Goal: Information Seeking & Learning: Learn about a topic

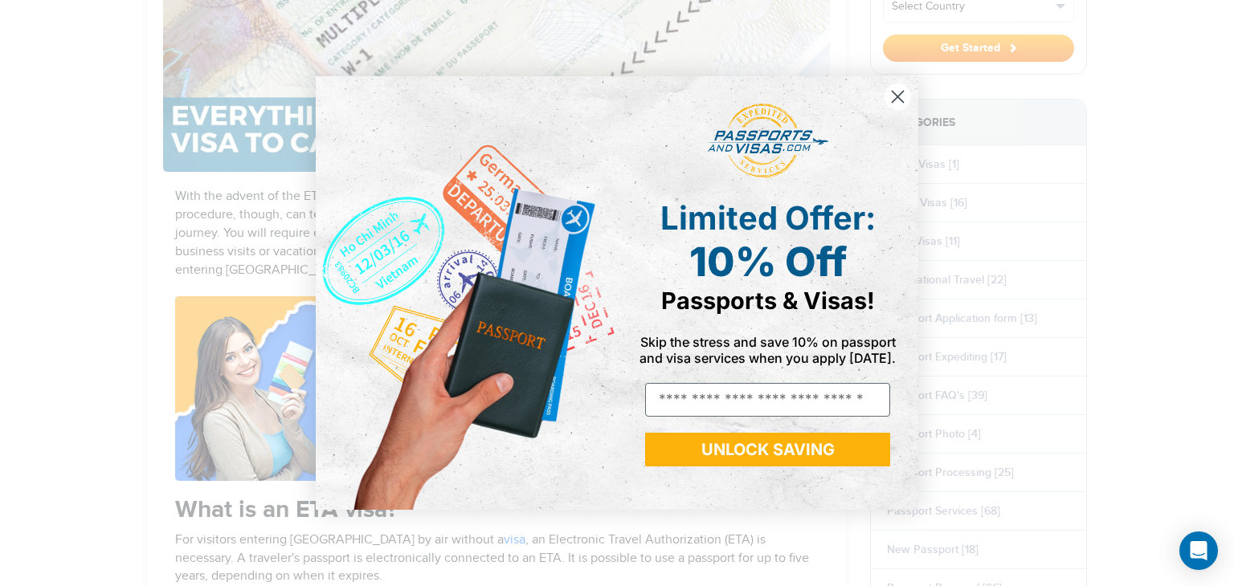
drag, startPoint x: 899, startPoint y: 101, endPoint x: 907, endPoint y: 100, distance: 8.2
click at [899, 101] on circle "Close dialog" at bounding box center [897, 97] width 27 height 27
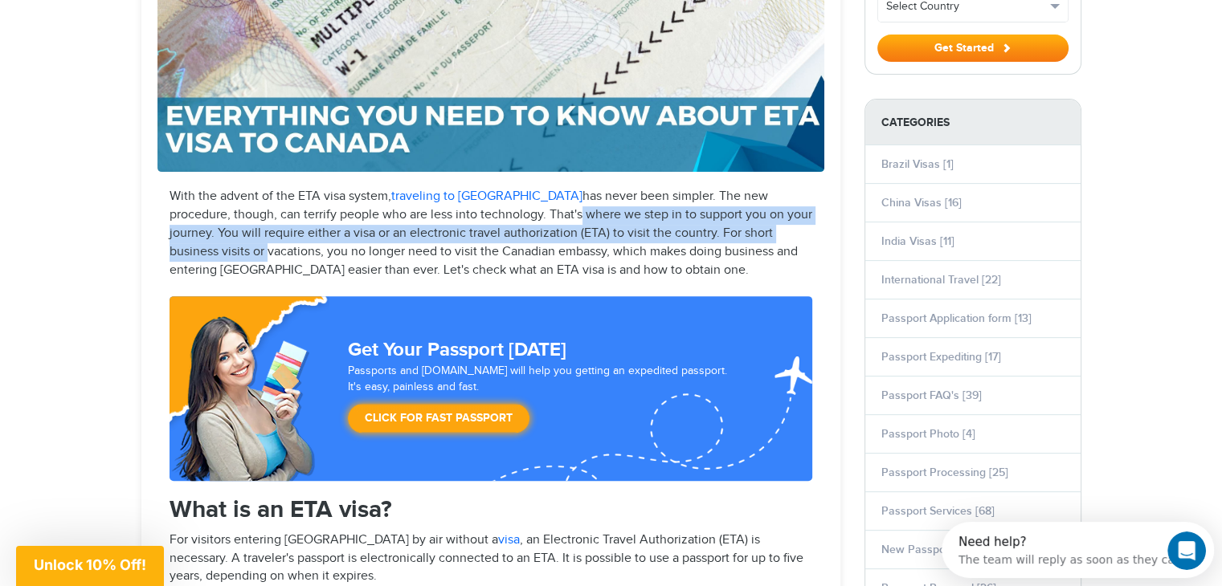
drag, startPoint x: 492, startPoint y: 217, endPoint x: 794, endPoint y: 233, distance: 302.4
click at [794, 233] on p "With the advent of the ETA visa system, traveling to [GEOGRAPHIC_DATA] has neve…" at bounding box center [490, 234] width 643 height 92
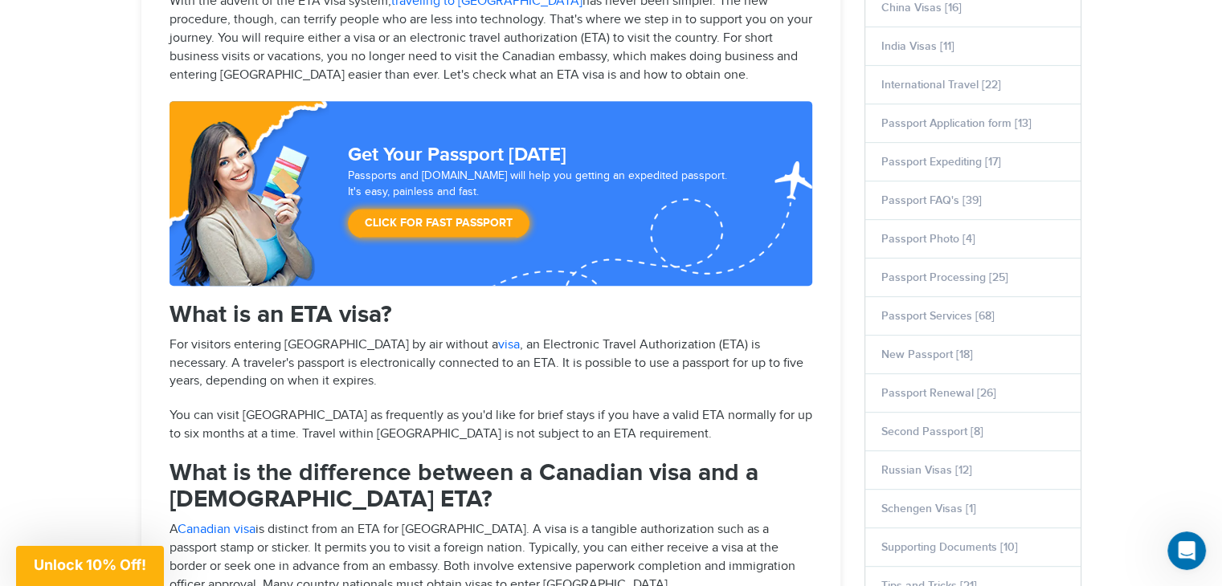
scroll to position [803, 0]
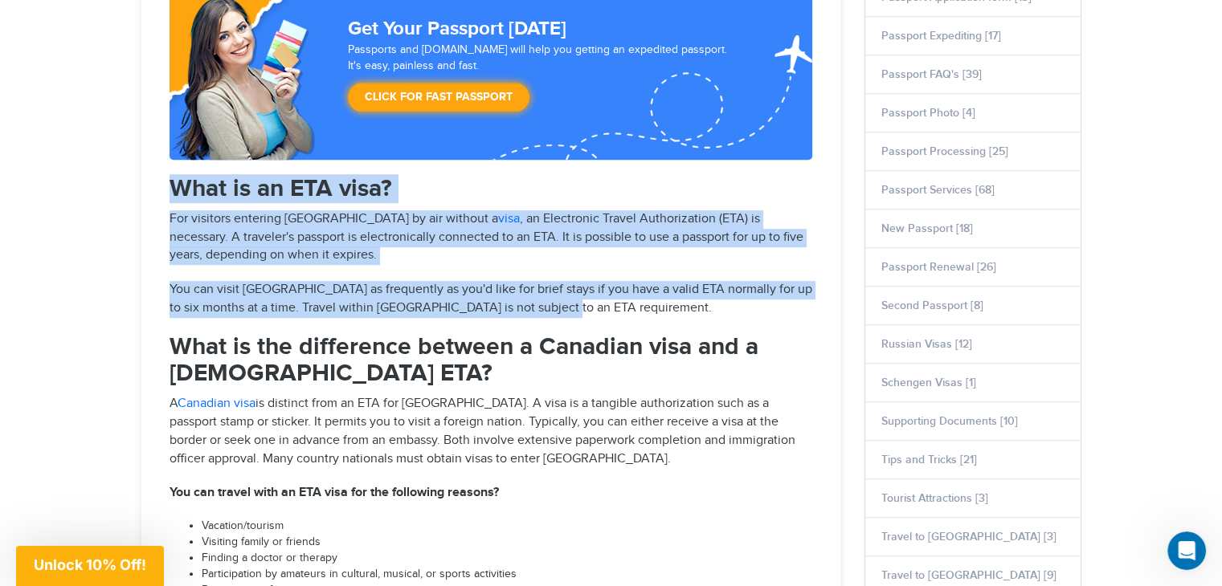
drag, startPoint x: 161, startPoint y: 182, endPoint x: 830, endPoint y: 303, distance: 679.0
click at [830, 303] on article "Everything you need to know about ETA visa to [GEOGRAPHIC_DATA] Updated on [DAT…" at bounding box center [490, 433] width 699 height 2082
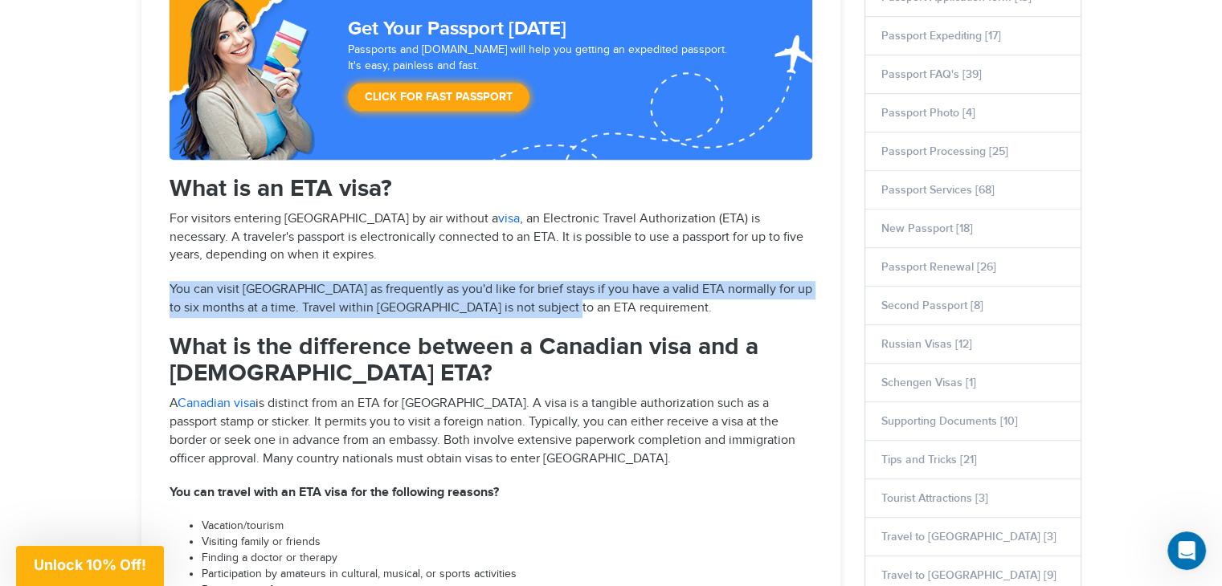
drag, startPoint x: 567, startPoint y: 310, endPoint x: 165, endPoint y: 287, distance: 403.1
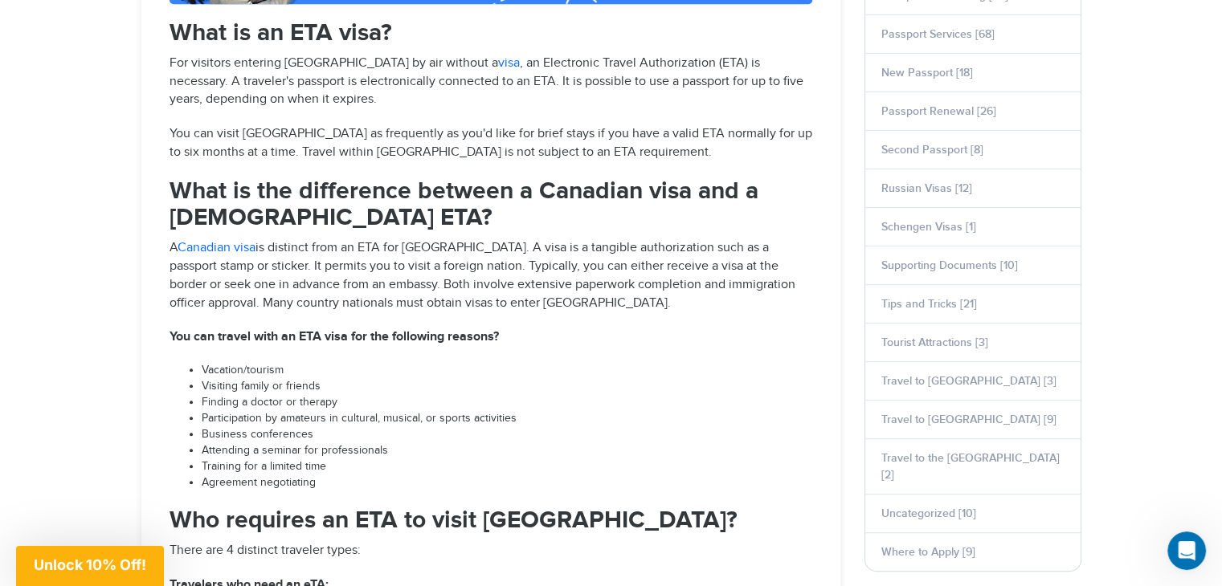
scroll to position [964, 0]
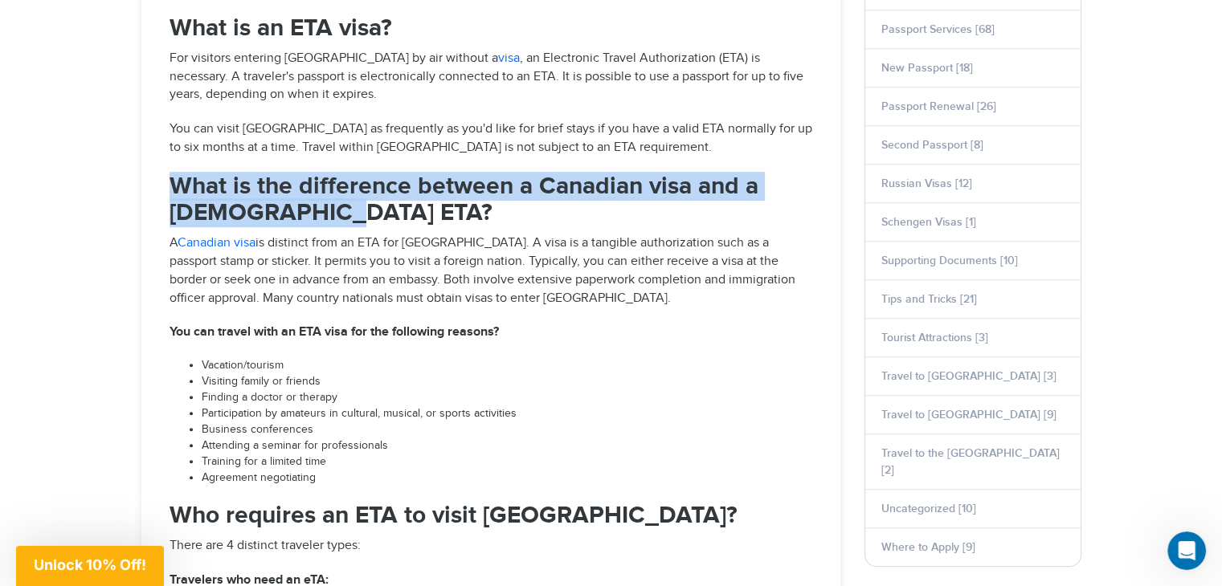
drag, startPoint x: 157, startPoint y: 178, endPoint x: 395, endPoint y: 216, distance: 240.7
click at [395, 216] on div "With the advent of the ETA visa system, traveling to [GEOGRAPHIC_DATA] has neve…" at bounding box center [490, 505] width 667 height 1599
click at [395, 216] on h2 "What is the difference between a Canadian visa and a [DEMOGRAPHIC_DATA] ETA?" at bounding box center [490, 199] width 643 height 53
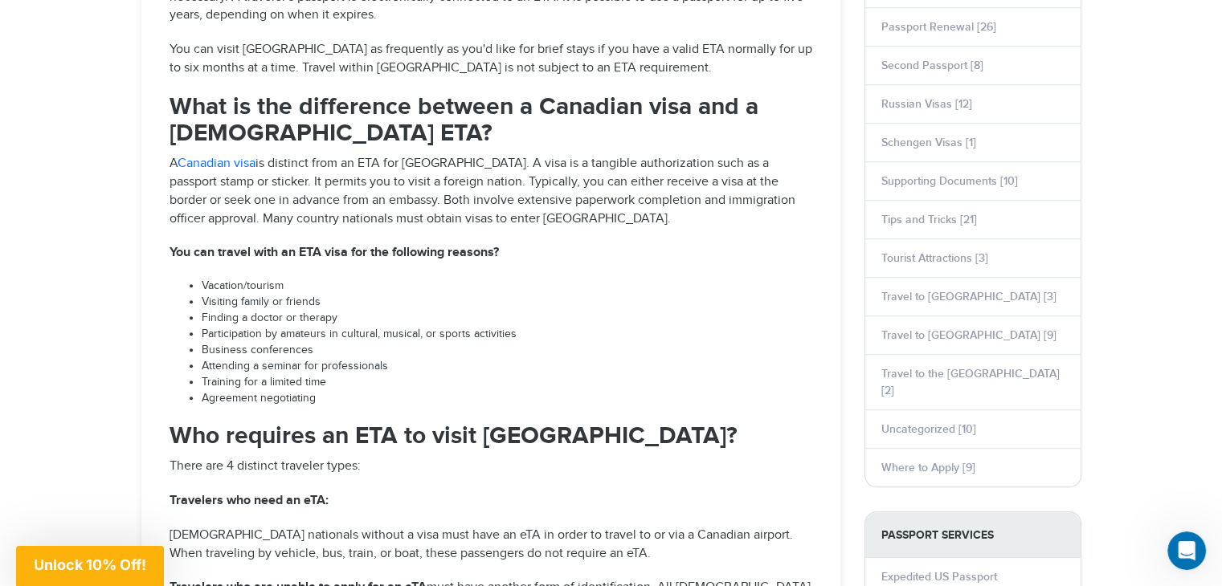
scroll to position [1044, 0]
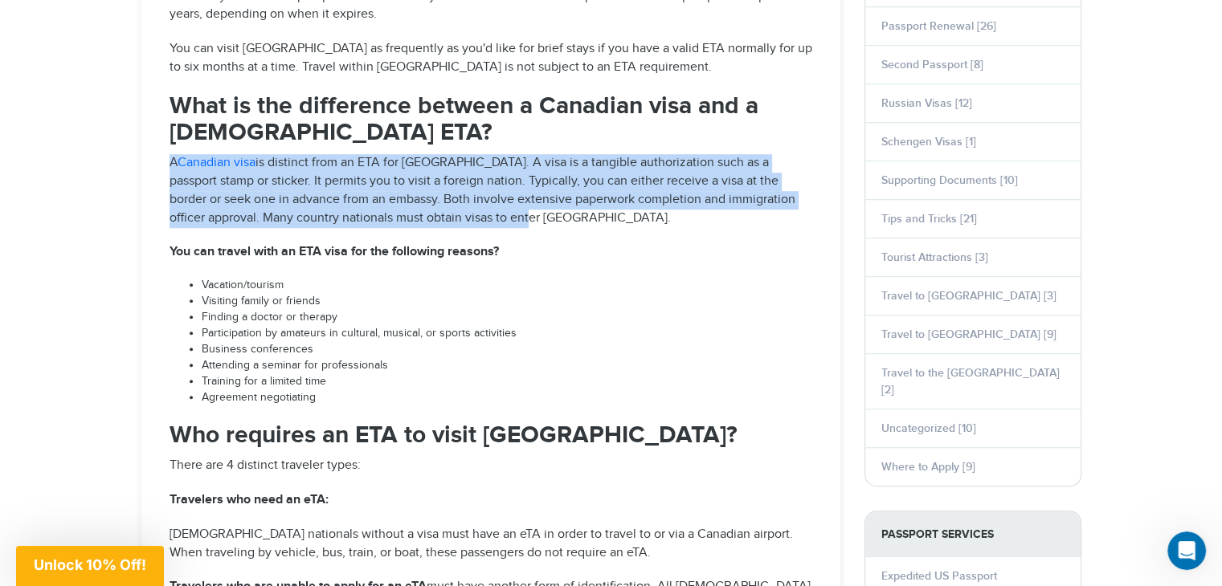
drag, startPoint x: 494, startPoint y: 218, endPoint x: 151, endPoint y: 159, distance: 348.1
click at [151, 159] on article "Everything you need to know about ETA visa to [GEOGRAPHIC_DATA] Updated on [DAT…" at bounding box center [490, 192] width 699 height 2082
click at [151, 158] on article "Everything you need to know about ETA visa to [GEOGRAPHIC_DATA] Updated on [DAT…" at bounding box center [490, 192] width 699 height 2082
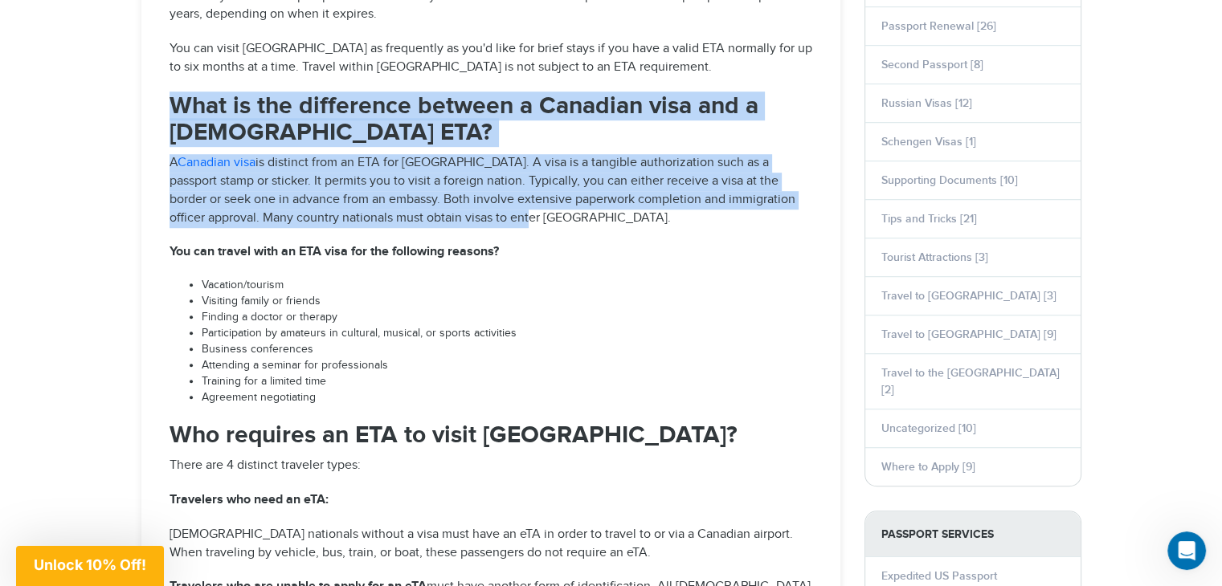
drag, startPoint x: 161, startPoint y: 96, endPoint x: 526, endPoint y: 222, distance: 386.8
click at [526, 222] on div "With the advent of the ETA visa system, traveling to [GEOGRAPHIC_DATA] has neve…" at bounding box center [490, 425] width 667 height 1599
click at [526, 222] on p "A Canadian visa is distinct from an ETA for [GEOGRAPHIC_DATA]. A visa is a tang…" at bounding box center [490, 190] width 643 height 73
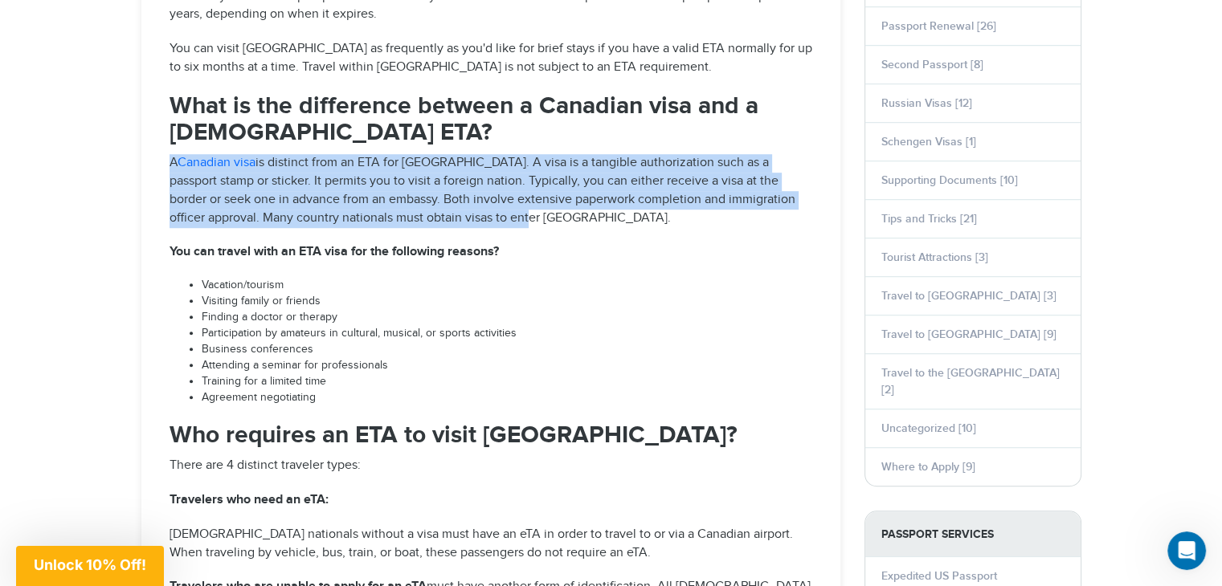
drag, startPoint x: 164, startPoint y: 164, endPoint x: 586, endPoint y: 226, distance: 427.0
click at [586, 226] on div "With the advent of the ETA visa system, traveling to [GEOGRAPHIC_DATA] has neve…" at bounding box center [490, 425] width 667 height 1599
click at [586, 226] on p "A Canadian visa is distinct from an ETA for [GEOGRAPHIC_DATA]. A visa is a tang…" at bounding box center [490, 190] width 643 height 73
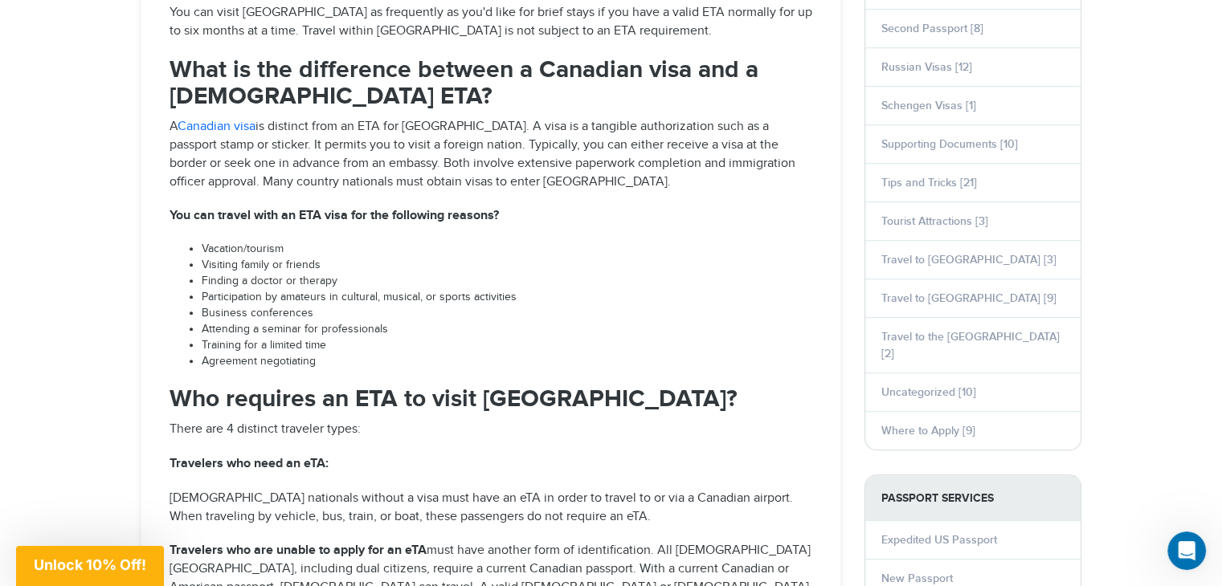
scroll to position [1124, 0]
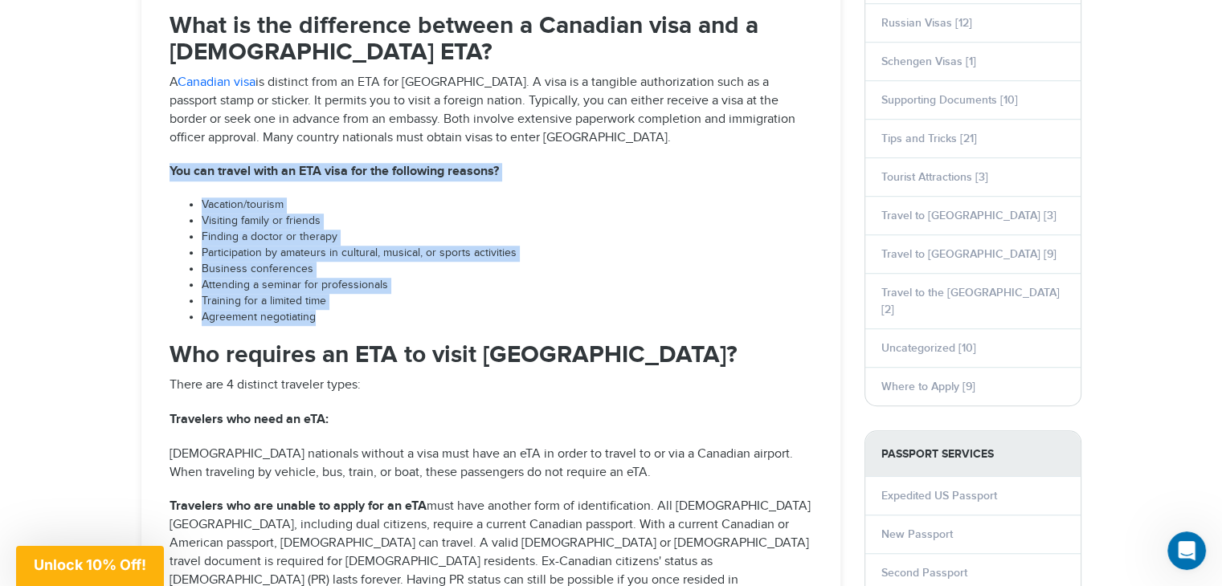
drag, startPoint x: 177, startPoint y: 168, endPoint x: 586, endPoint y: 313, distance: 433.9
click at [586, 313] on div "With the advent of the ETA visa system, traveling to [GEOGRAPHIC_DATA] has neve…" at bounding box center [490, 344] width 667 height 1599
click at [586, 312] on li "Agreement negotiating" at bounding box center [507, 318] width 610 height 16
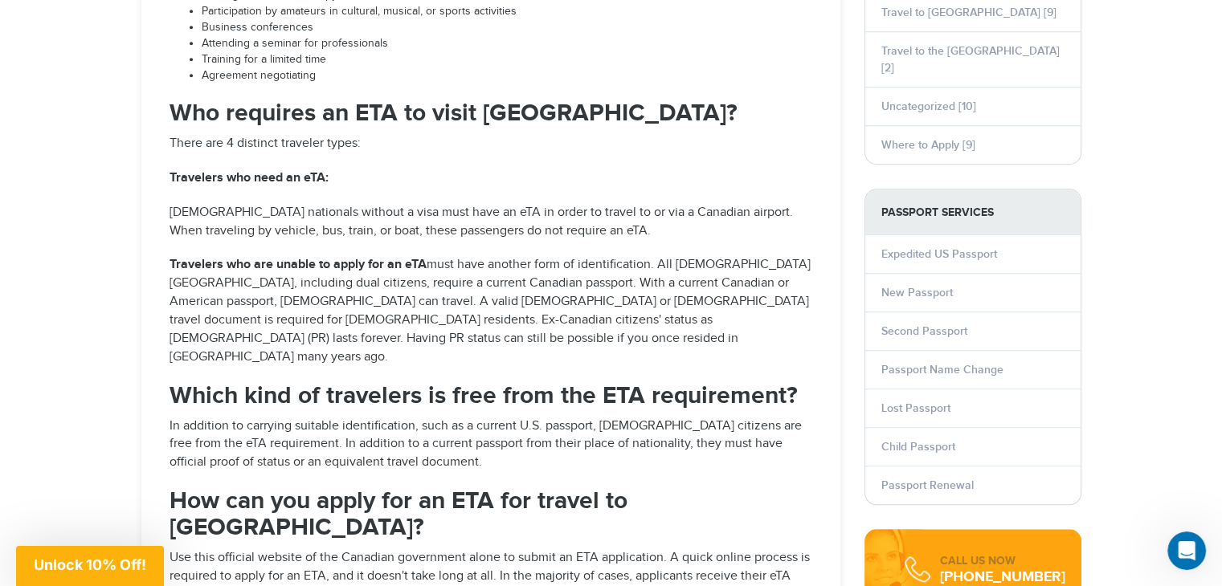
scroll to position [1365, 0]
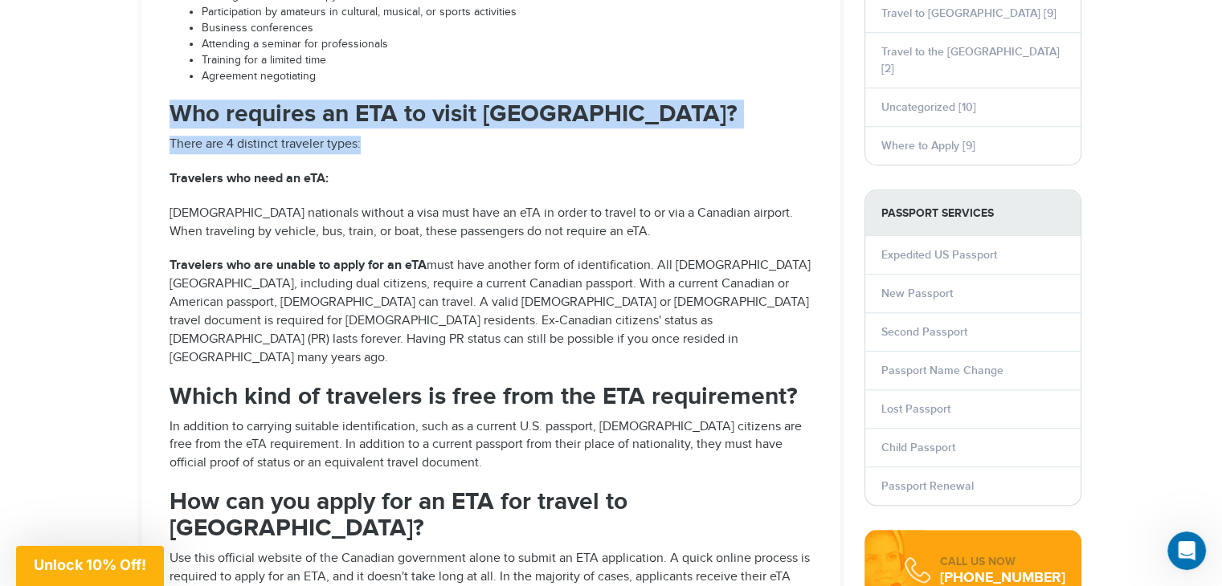
drag, startPoint x: 171, startPoint y: 111, endPoint x: 622, endPoint y: 142, distance: 452.5
click at [622, 142] on div "With the advent of the ETA visa system, traveling to [GEOGRAPHIC_DATA] has neve…" at bounding box center [490, 103] width 667 height 1599
click at [622, 142] on p "There are 4 distinct traveler types:" at bounding box center [490, 145] width 643 height 18
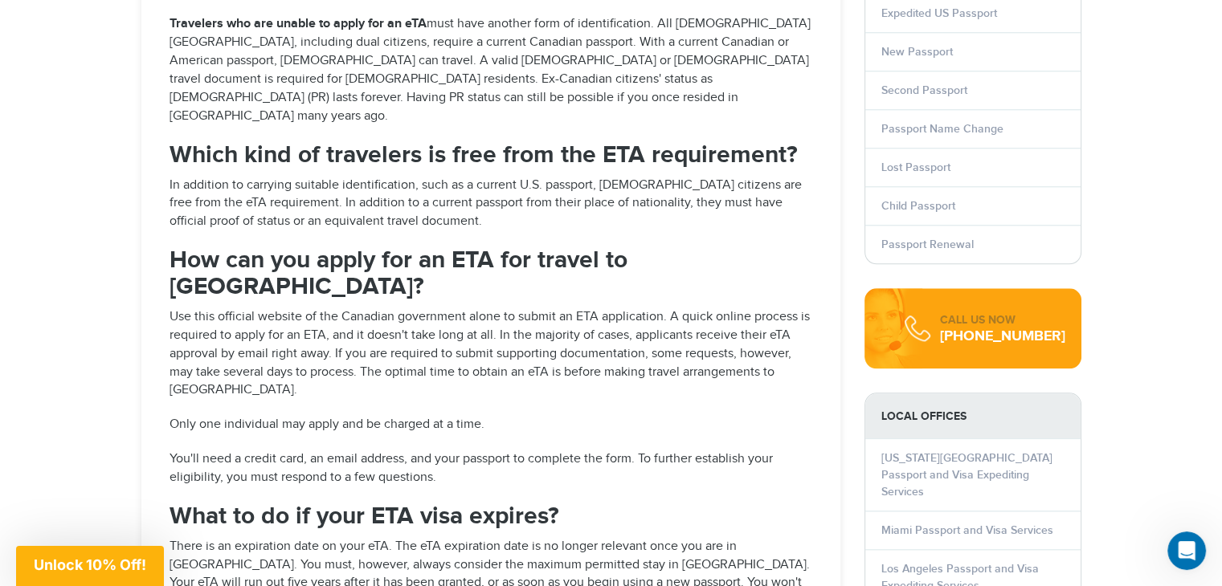
scroll to position [1606, 0]
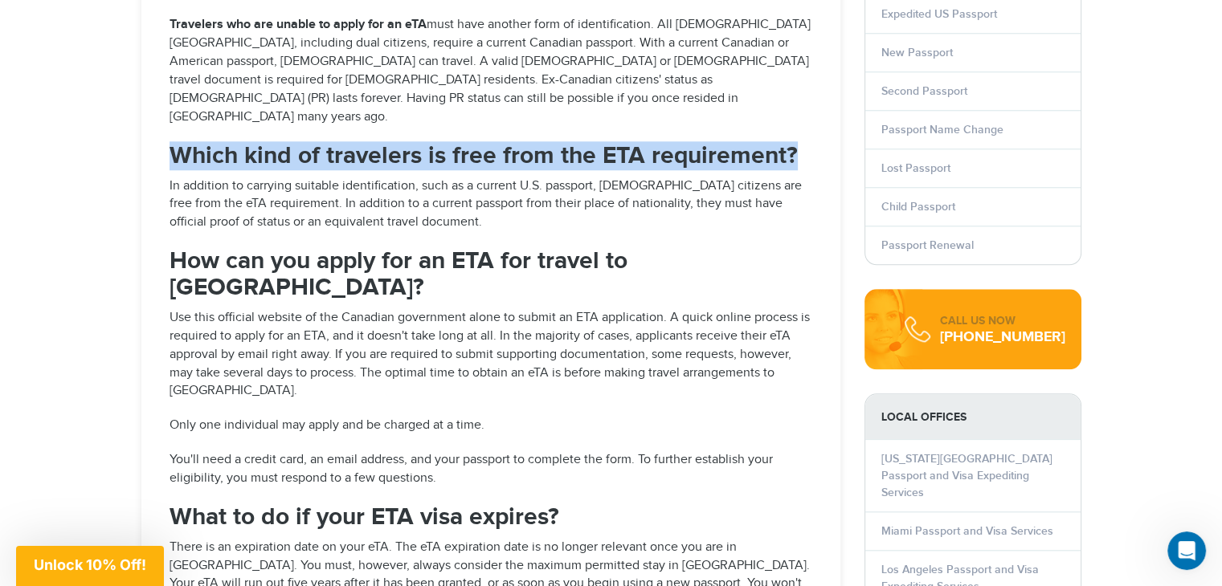
drag, startPoint x: 160, startPoint y: 124, endPoint x: 805, endPoint y: 142, distance: 645.2
click at [805, 143] on h2 "Which kind of travelers is free from the ETA requirement?" at bounding box center [490, 156] width 643 height 27
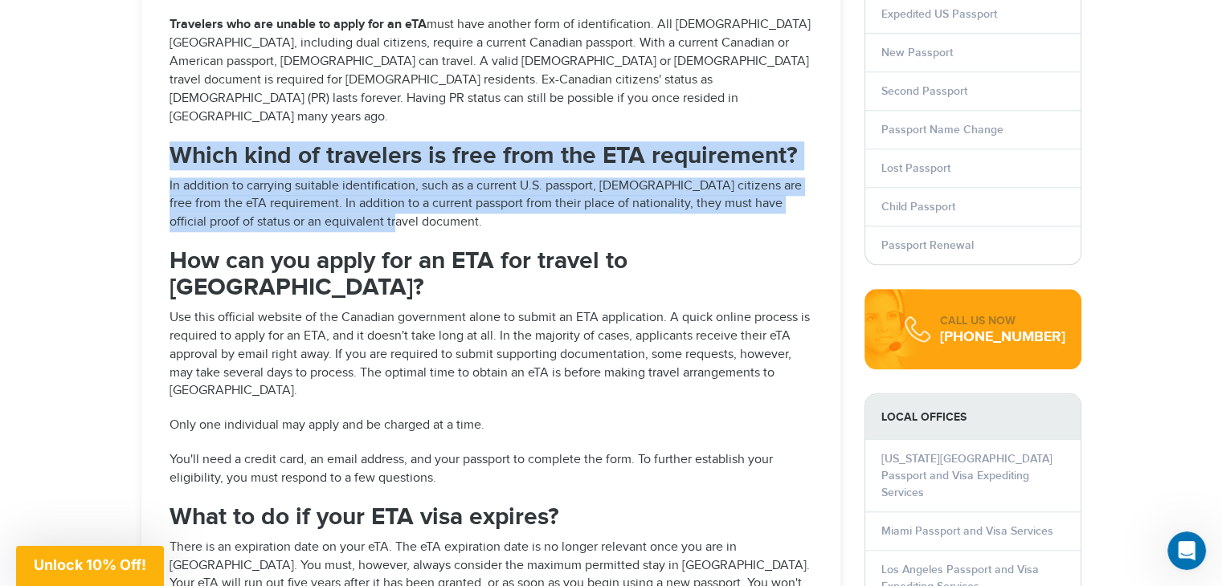
drag, startPoint x: 158, startPoint y: 139, endPoint x: 815, endPoint y: 199, distance: 659.7
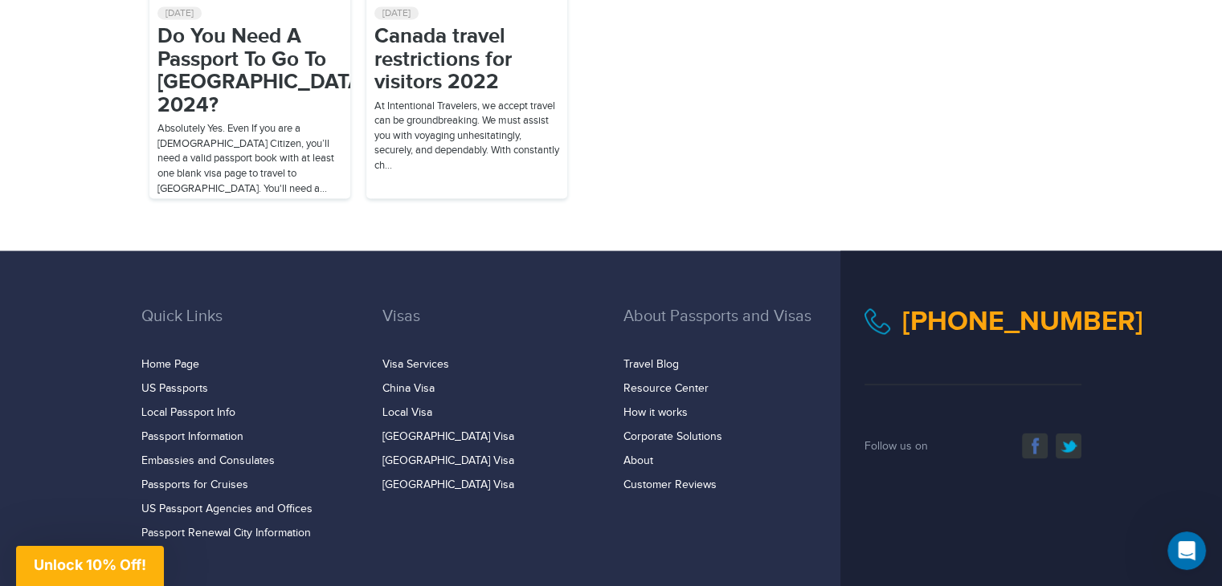
scroll to position [2830, 0]
